Goal: Task Accomplishment & Management: Manage account settings

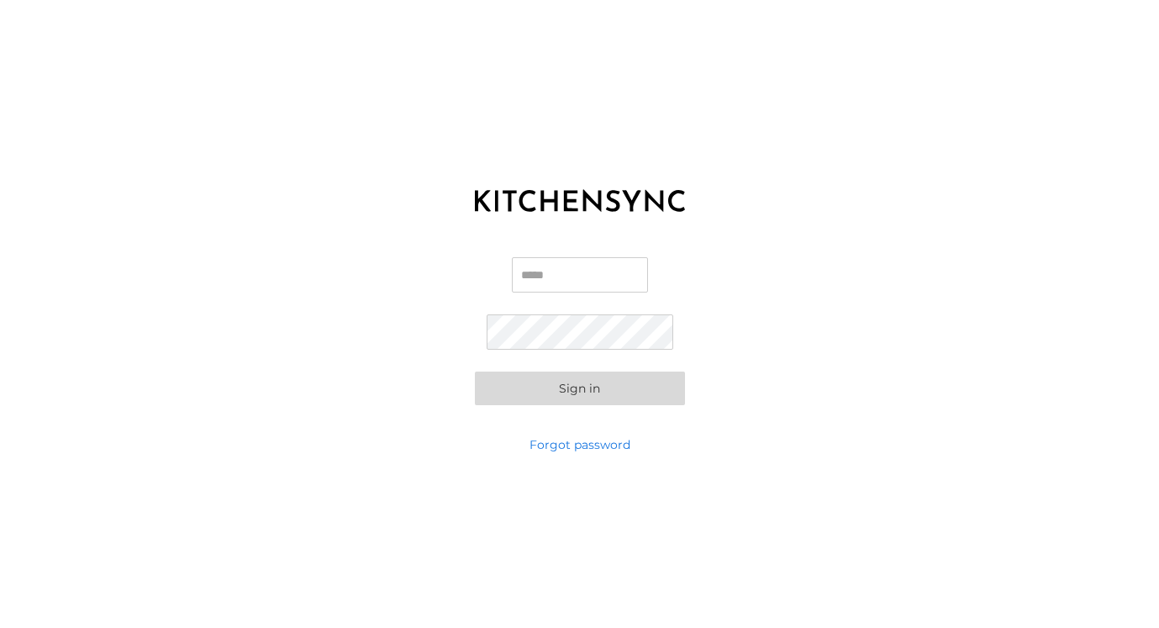
type input "**********"
click at [579, 388] on button "Sign in" at bounding box center [580, 389] width 210 height 34
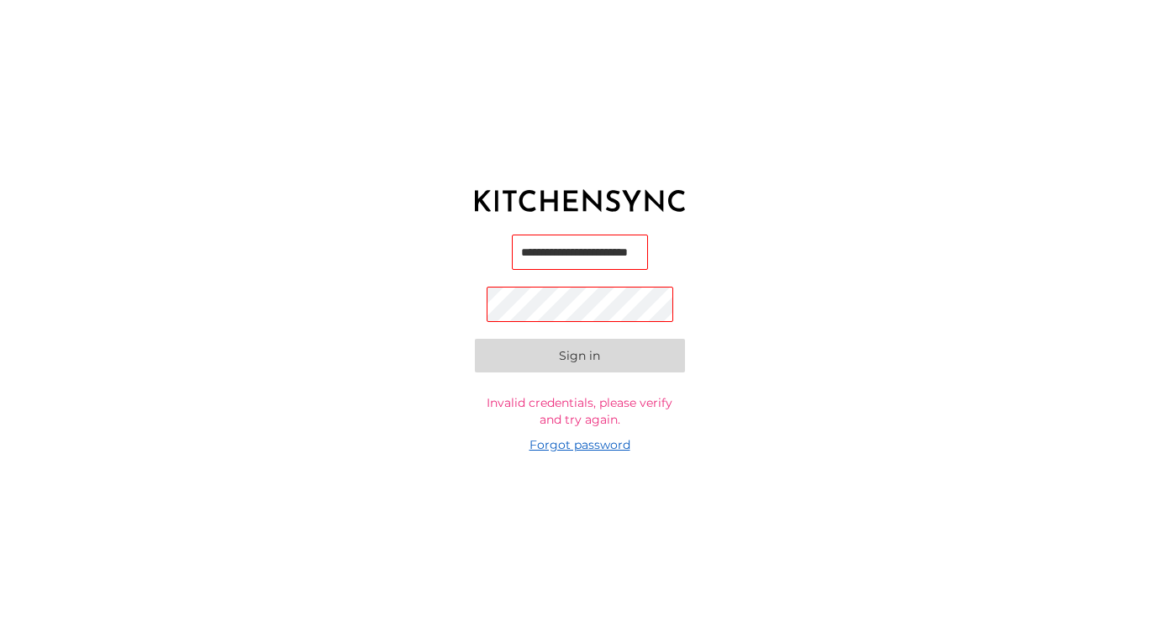
click at [576, 445] on link "Forgot password" at bounding box center [580, 444] width 101 height 17
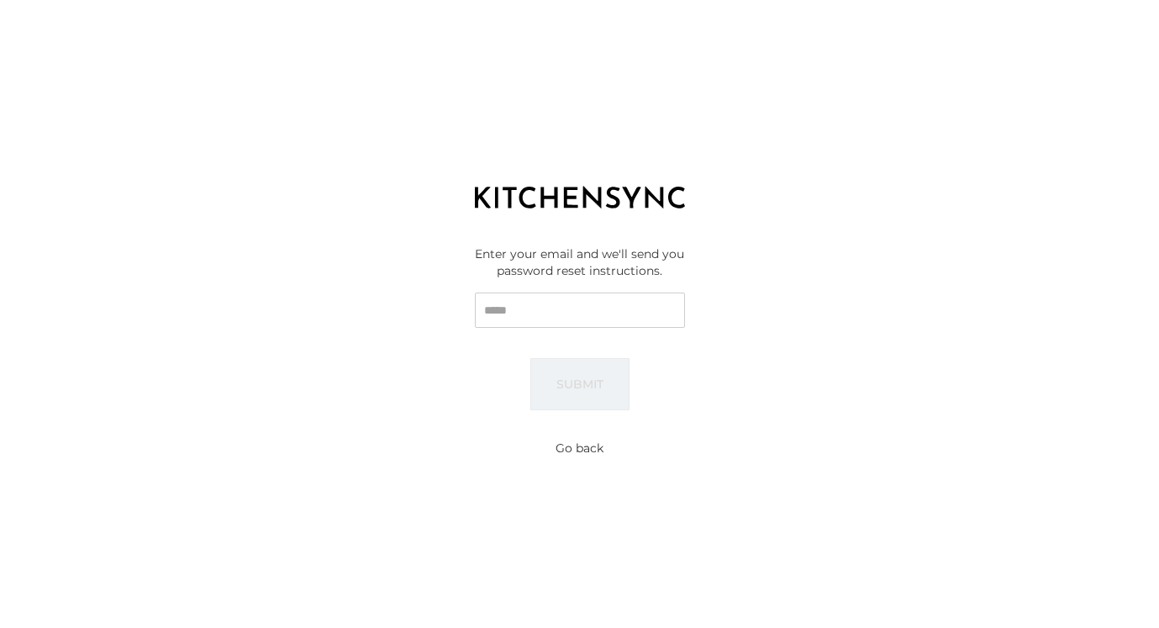
click at [561, 311] on input "Email" at bounding box center [580, 310] width 210 height 35
type input "**********"
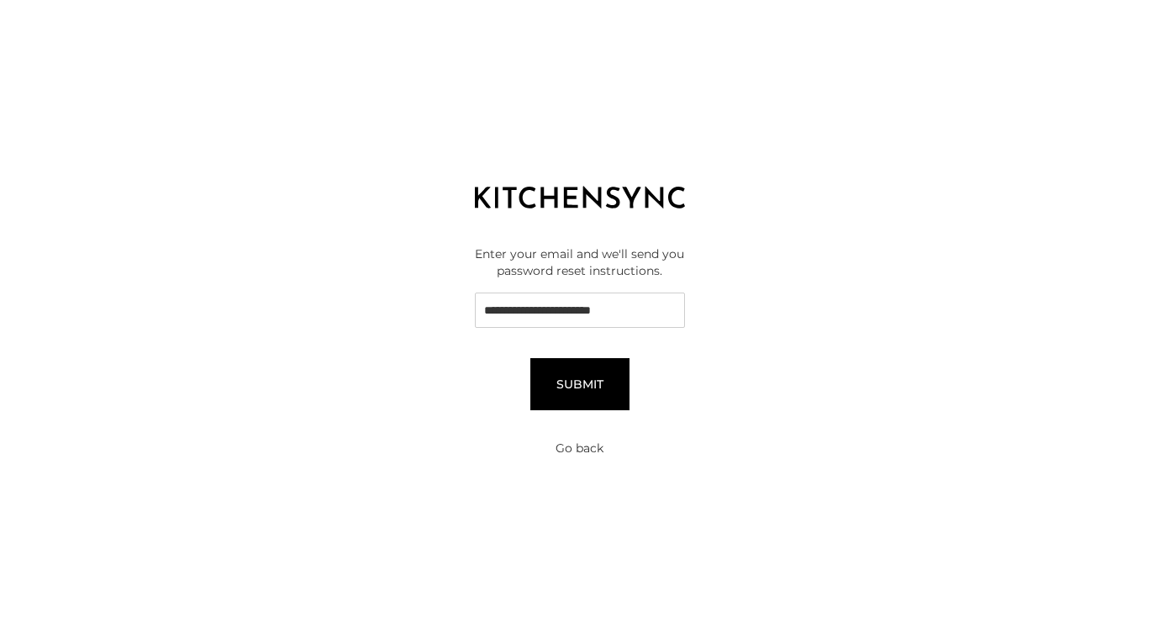
click at [550, 384] on button "Submit" at bounding box center [580, 384] width 99 height 52
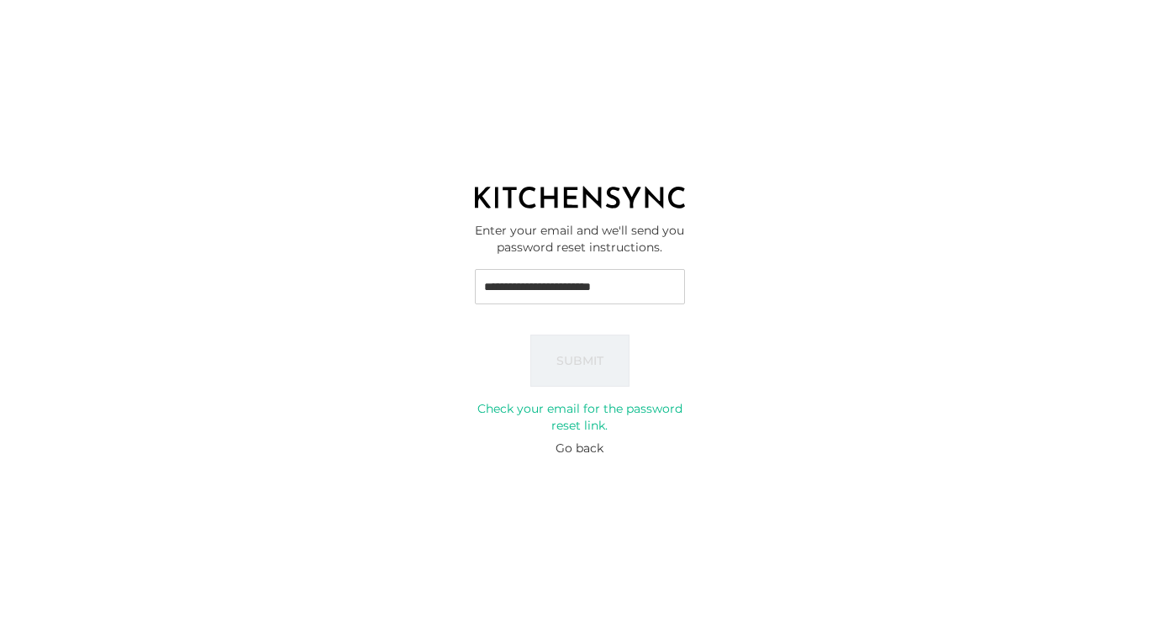
click at [968, 0] on div "**********" at bounding box center [579, 314] width 1159 height 628
click at [576, 451] on button "Go back" at bounding box center [580, 448] width 48 height 17
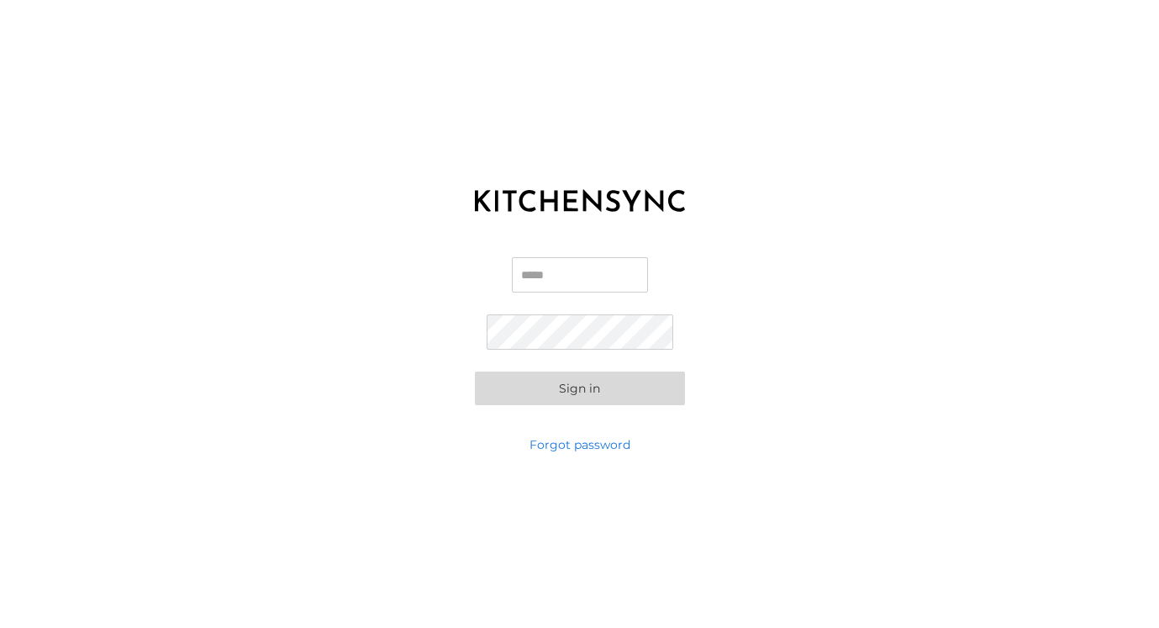
type input "**********"
click at [584, 393] on button "Sign in" at bounding box center [580, 389] width 210 height 34
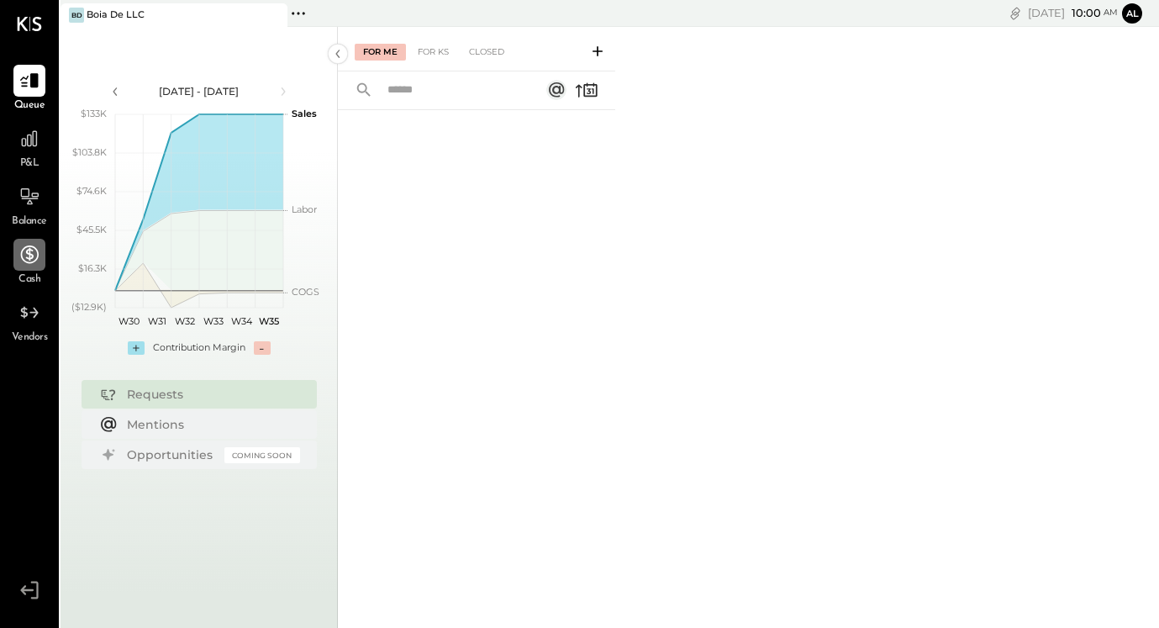
click at [27, 270] on div at bounding box center [29, 255] width 32 height 32
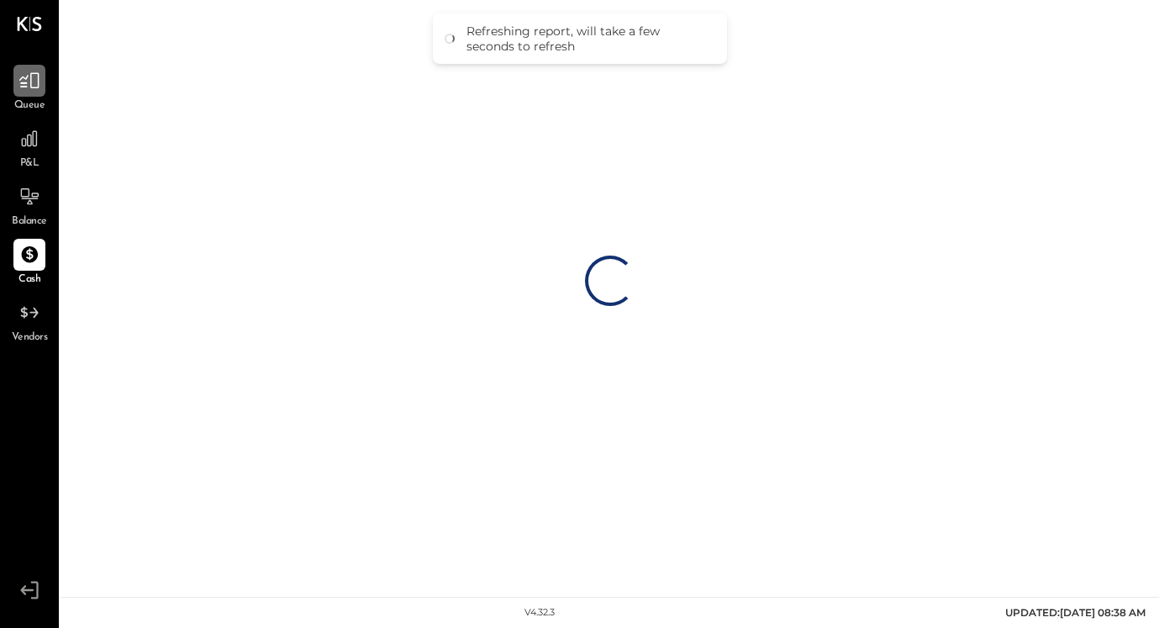
click at [36, 83] on icon at bounding box center [29, 81] width 22 height 22
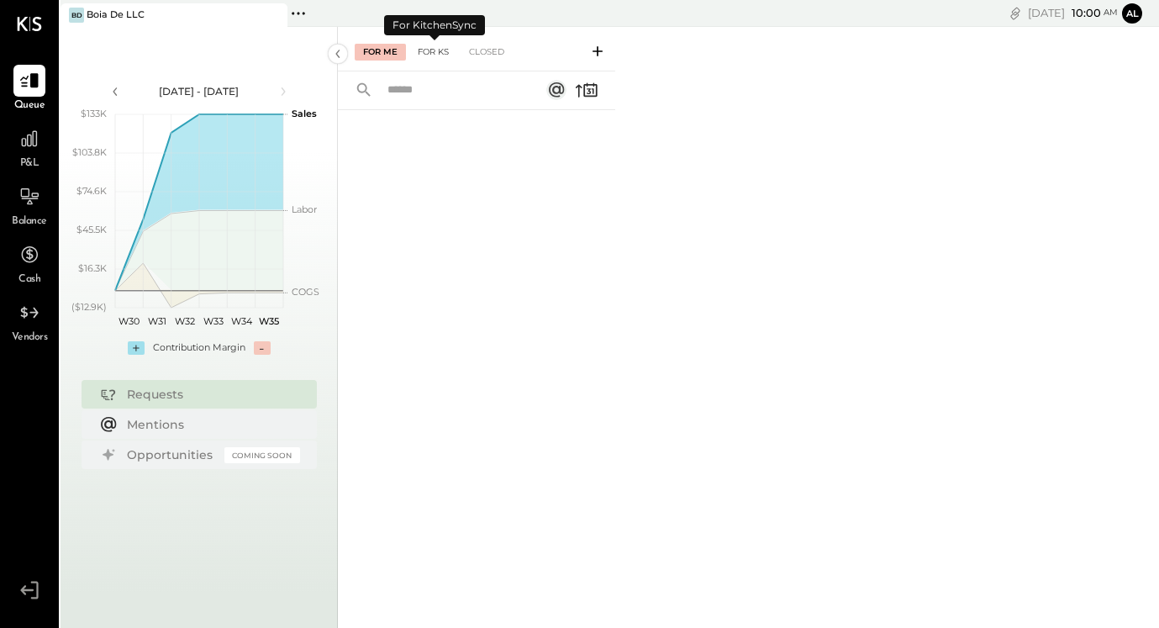
click at [441, 44] on div "For KS" at bounding box center [433, 52] width 48 height 17
click at [449, 97] on input "text" at bounding box center [454, 91] width 152 height 28
click at [595, 41] on button at bounding box center [597, 50] width 27 height 19
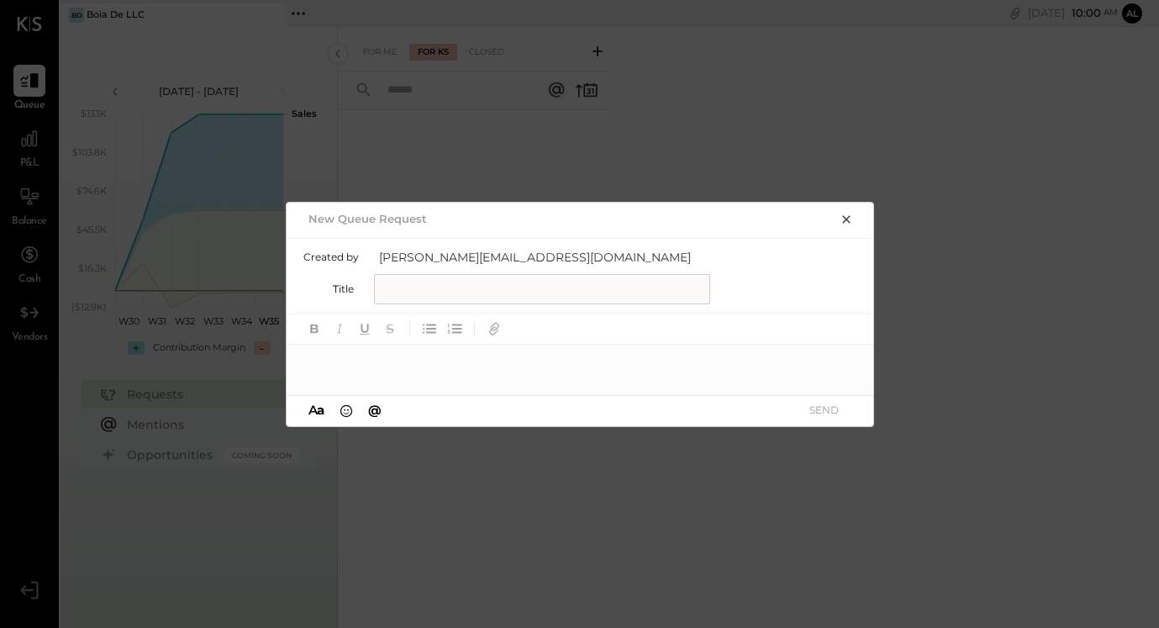
click at [547, 274] on input "text" at bounding box center [542, 289] width 336 height 30
type input "*********"
click at [429, 379] on div at bounding box center [581, 354] width 589 height 81
paste div
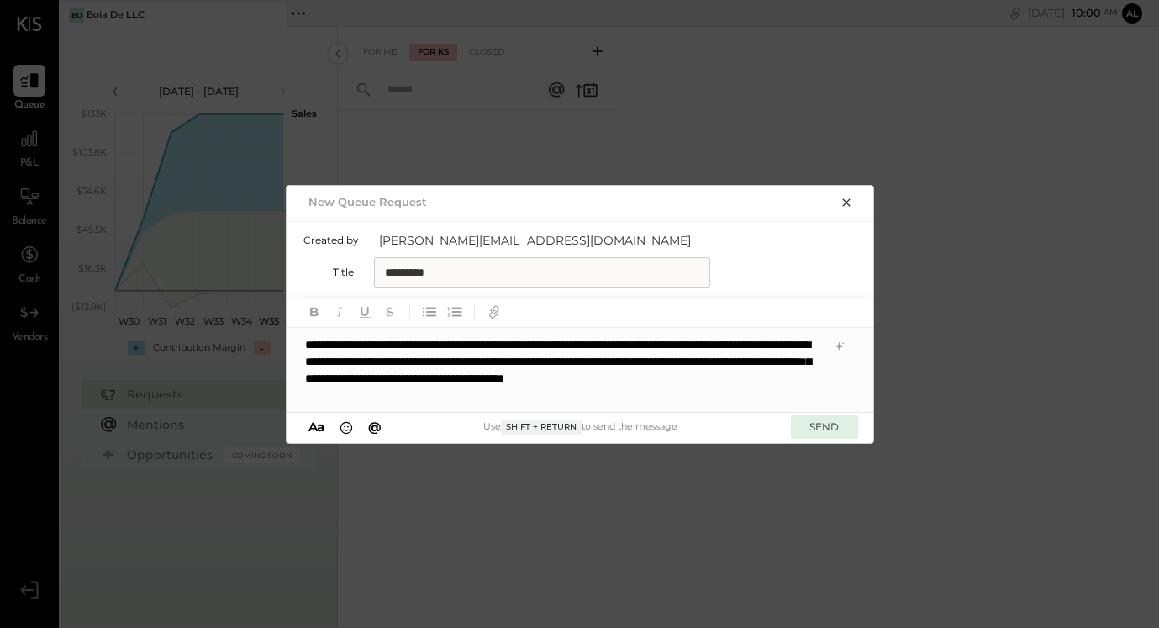
click at [835, 429] on button "SEND" at bounding box center [824, 426] width 67 height 23
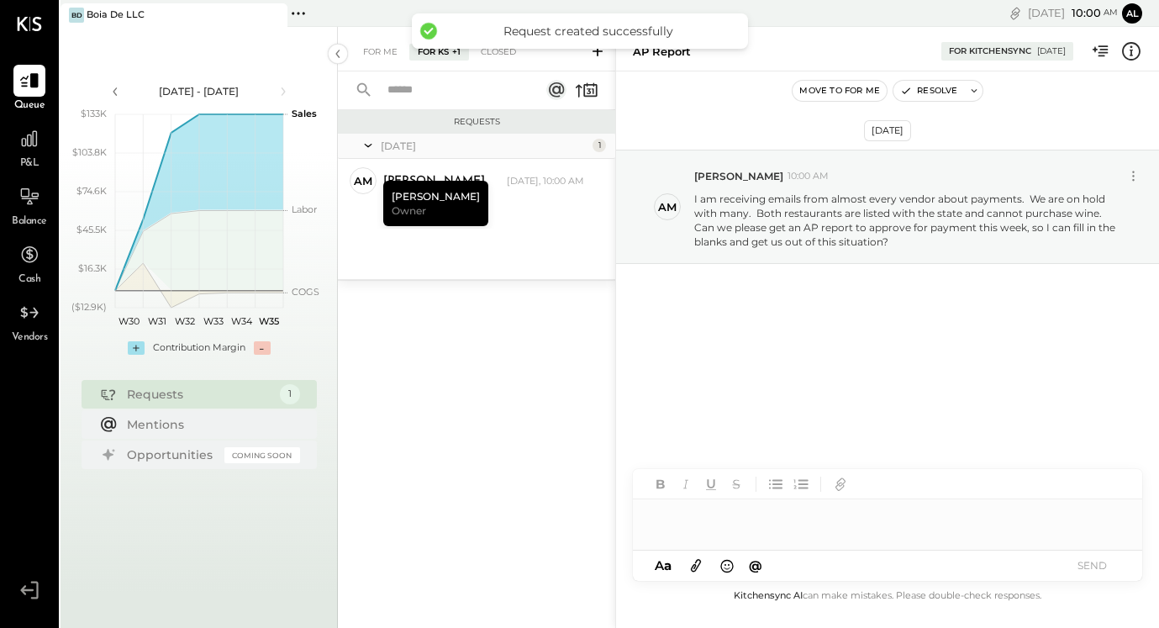
click at [308, 5] on icon at bounding box center [299, 14] width 22 height 22
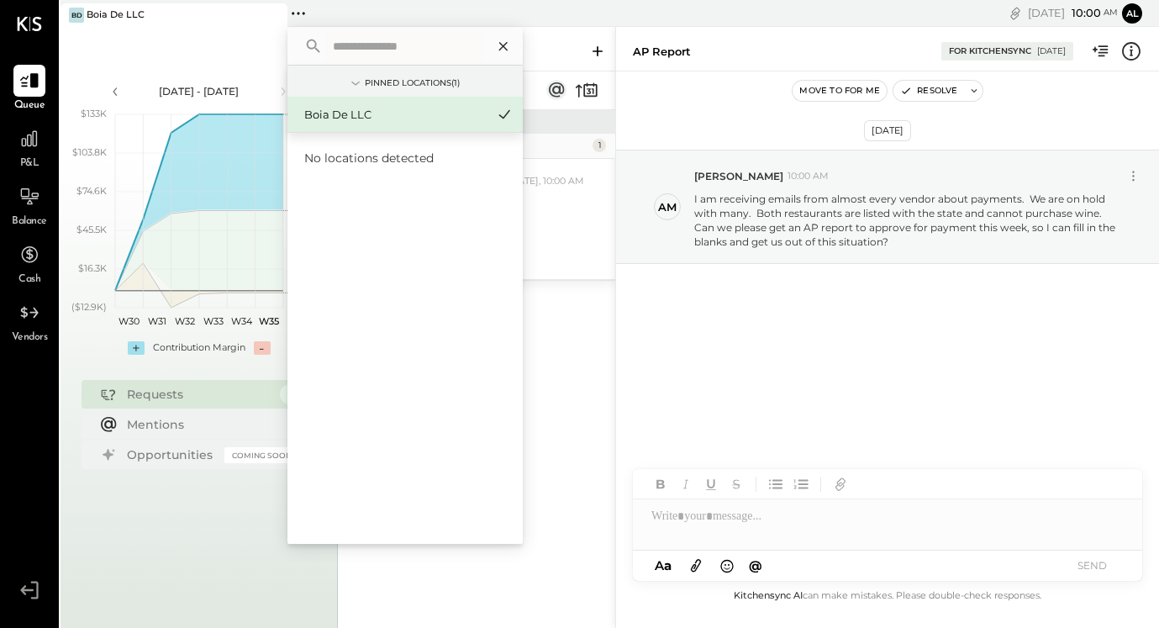
click at [502, 52] on icon at bounding box center [504, 46] width 22 height 22
click at [502, 52] on div "Closed" at bounding box center [487, 52] width 52 height 17
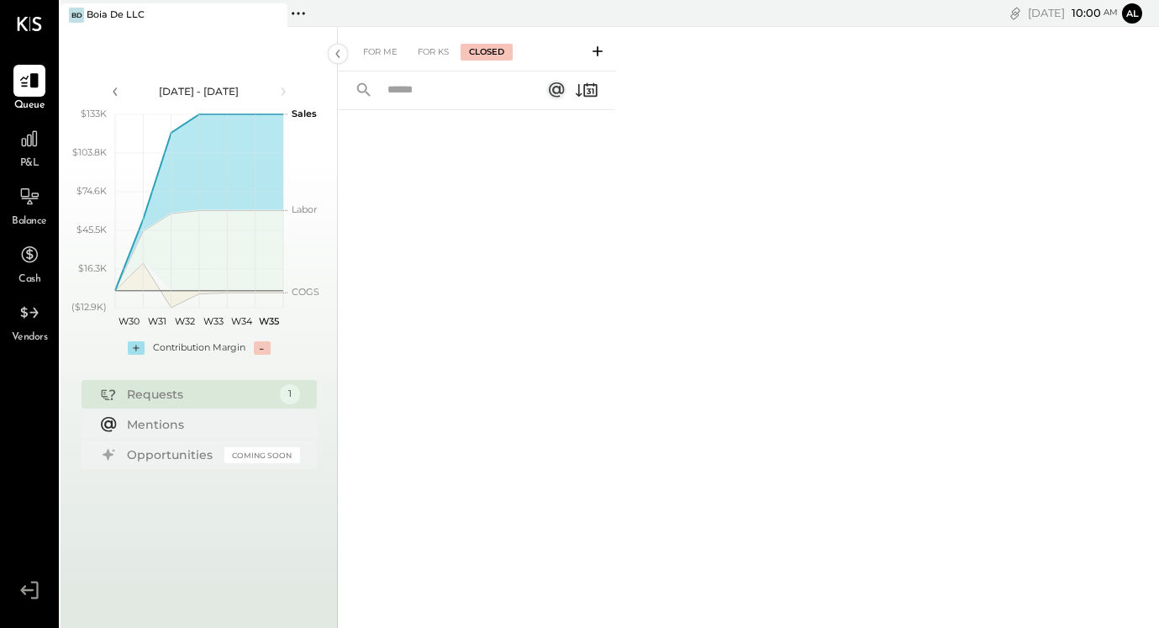
click at [217, 22] on div "[PERSON_NAME] De LLC" at bounding box center [162, 15] width 202 height 15
click at [23, 314] on icon at bounding box center [29, 313] width 22 height 22
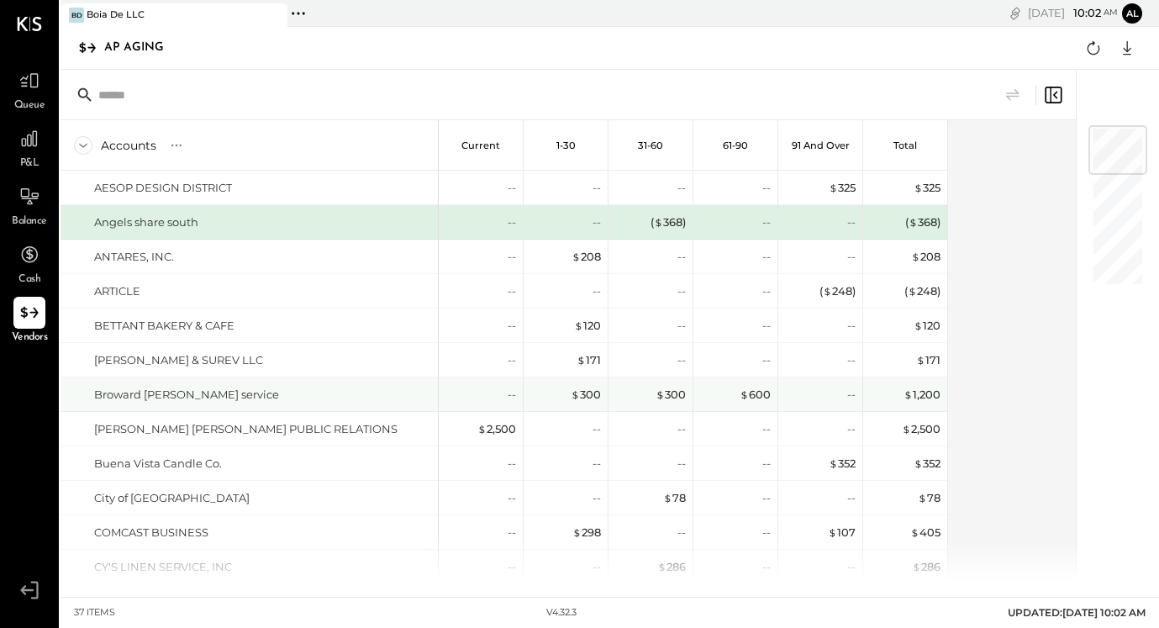
scroll to position [905, 0]
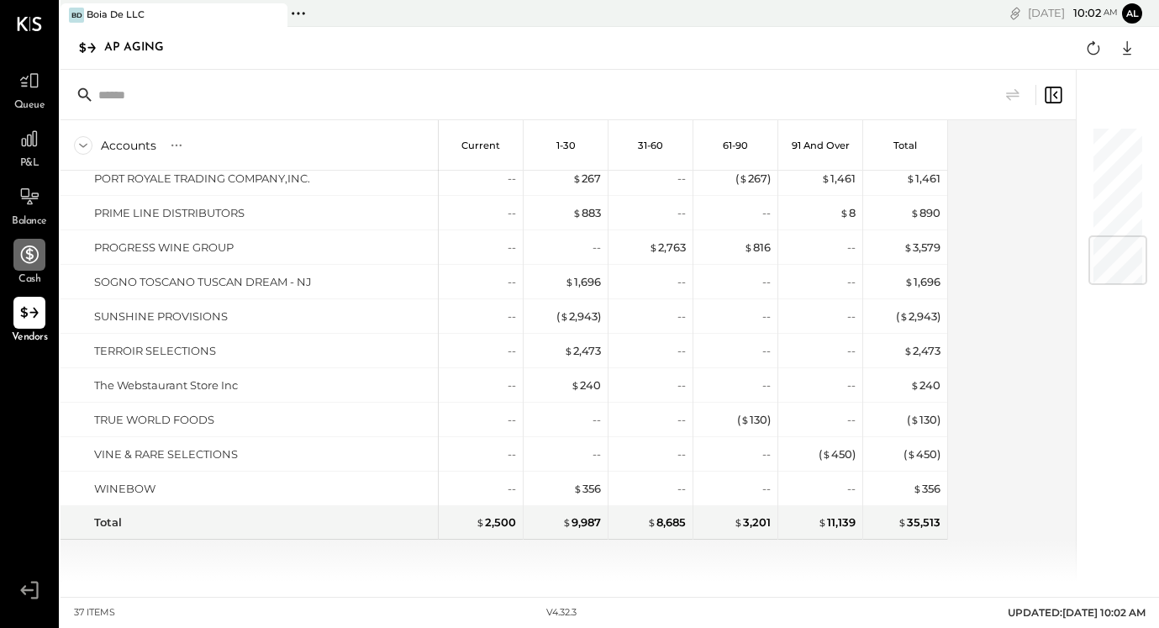
click at [41, 264] on div at bounding box center [29, 255] width 32 height 32
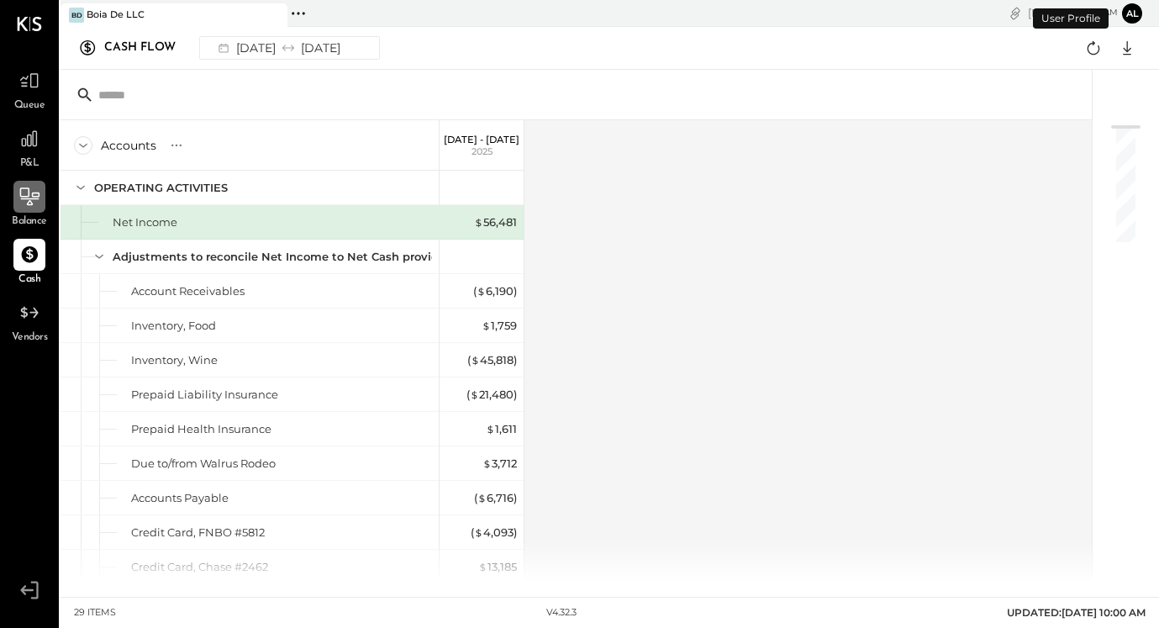
click at [39, 207] on icon at bounding box center [29, 197] width 22 height 22
